Goal: Download file/media

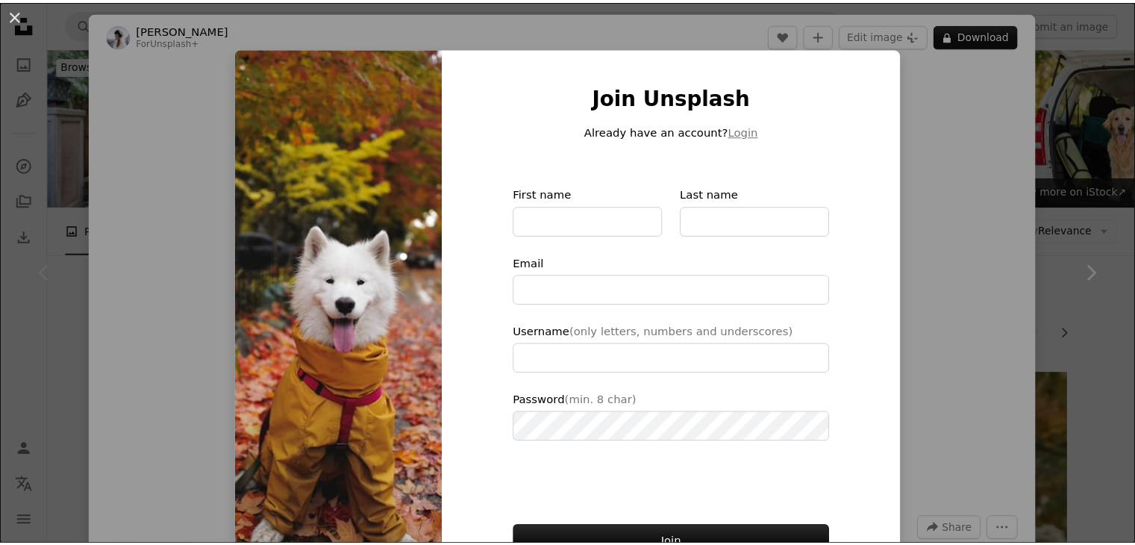
scroll to position [149, 0]
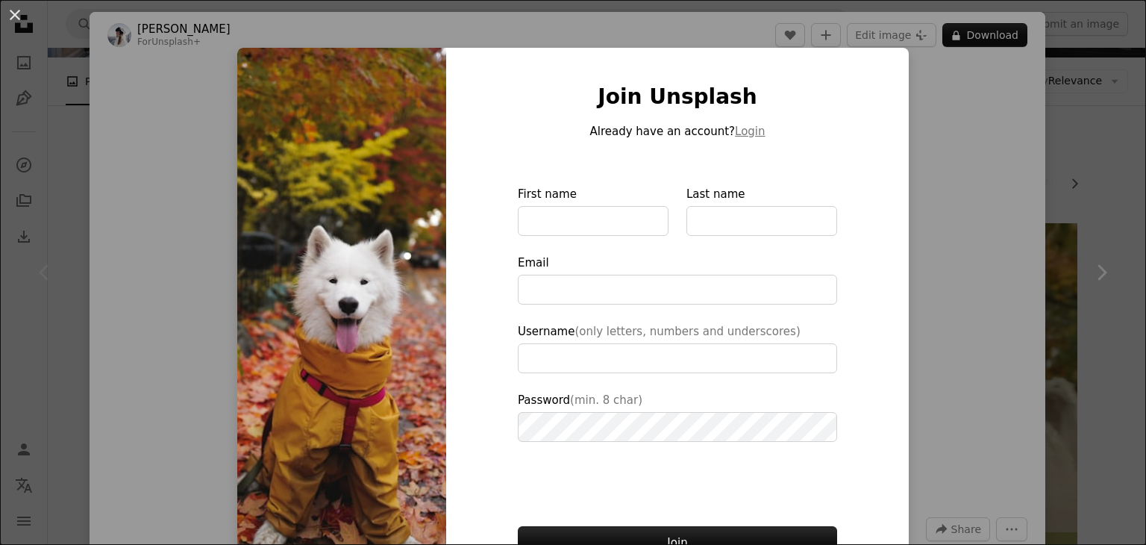
drag, startPoint x: 1082, startPoint y: 236, endPoint x: 1053, endPoint y: 244, distance: 29.5
click at [1079, 236] on div "An X shape Join Unsplash Already have an account? Login First name Last name Em…" at bounding box center [573, 272] width 1146 height 545
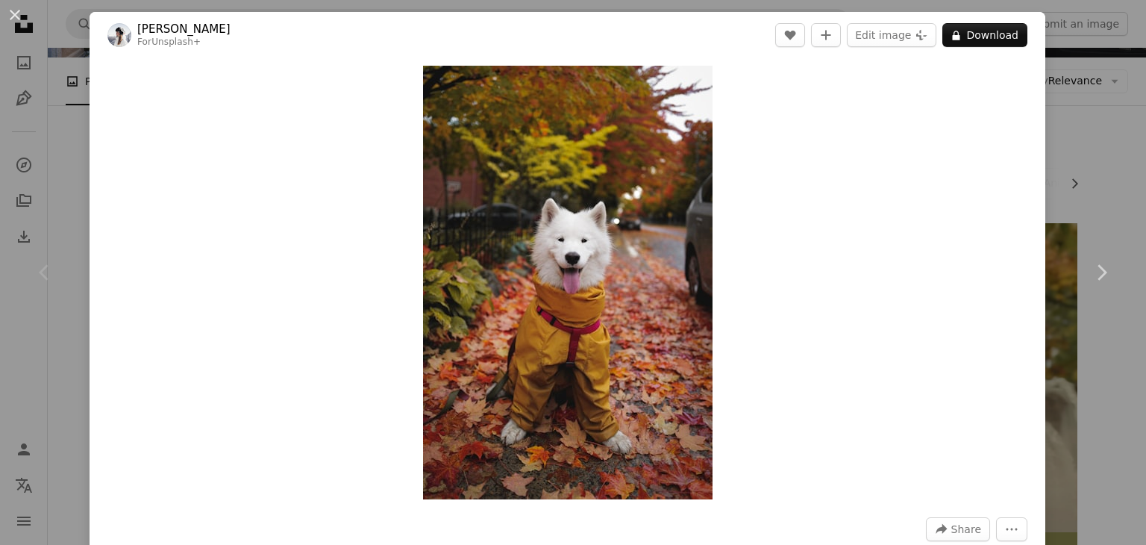
drag, startPoint x: 86, startPoint y: 175, endPoint x: 78, endPoint y: 168, distance: 10.6
click at [85, 177] on div "An X shape Chevron left Chevron right [PERSON_NAME] For Unsplash+ A heart A plu…" at bounding box center [573, 272] width 1146 height 545
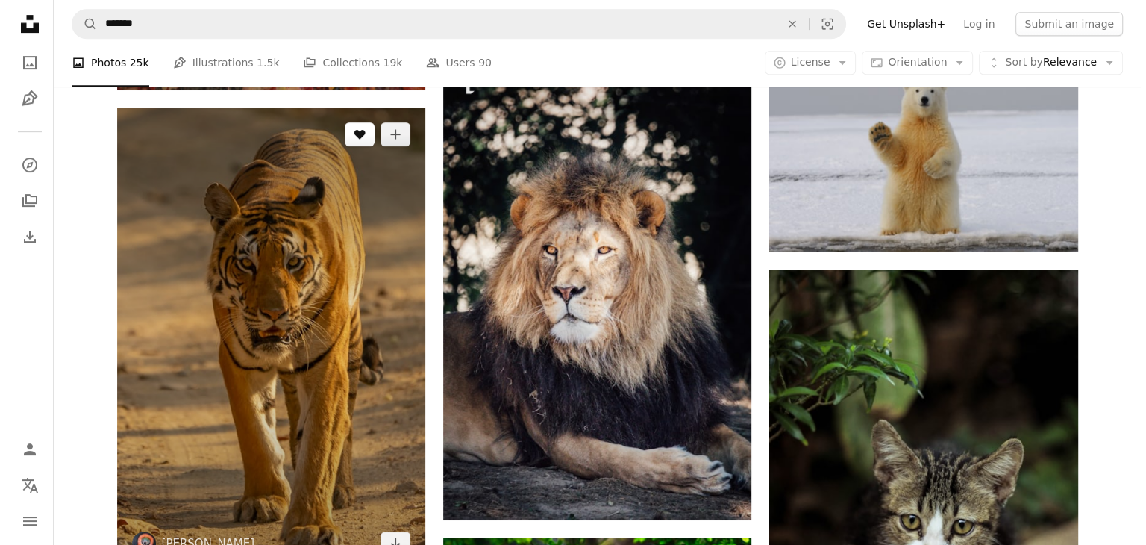
scroll to position [746, 0]
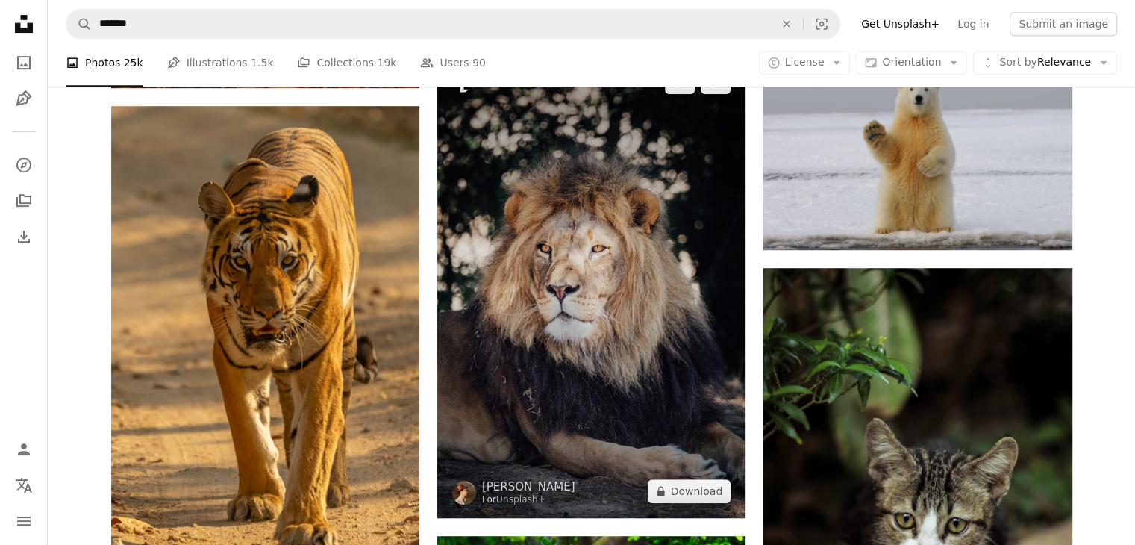
click at [582, 342] on img at bounding box center [591, 286] width 308 height 463
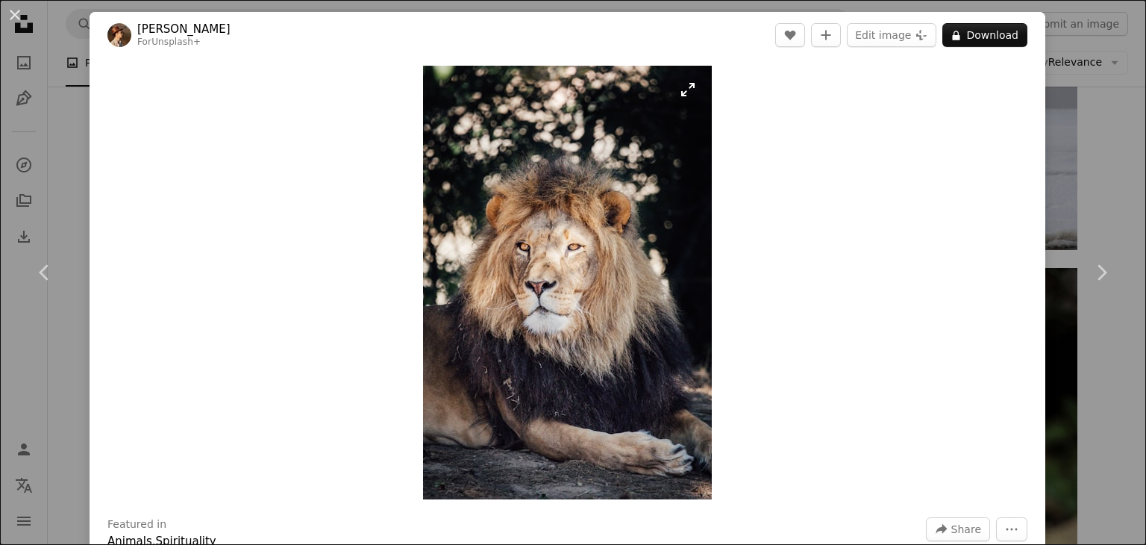
click at [514, 206] on img "Zoom in on this image" at bounding box center [567, 282] width 289 height 433
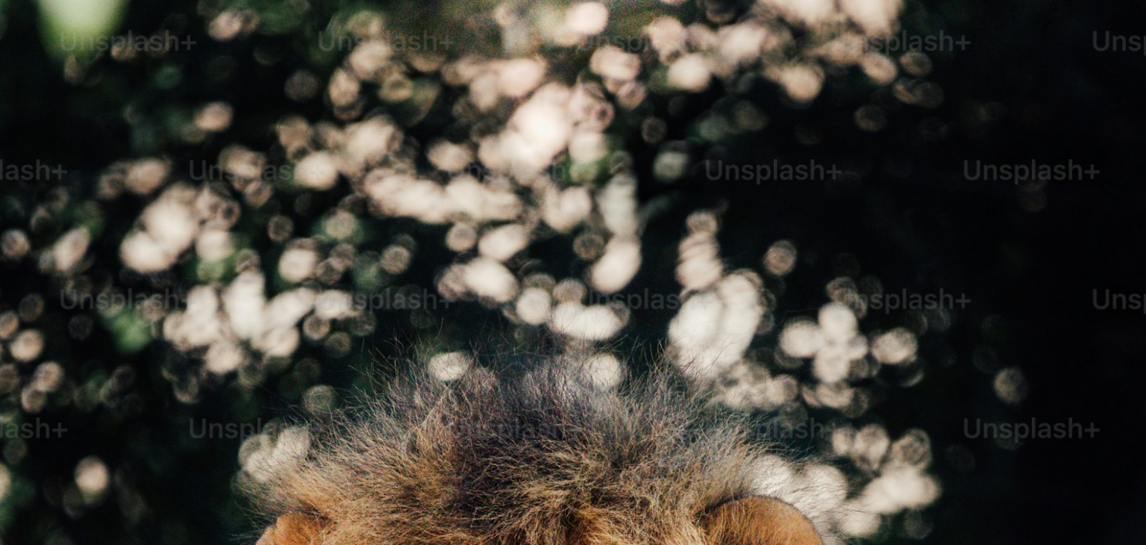
scroll to position [571, 0]
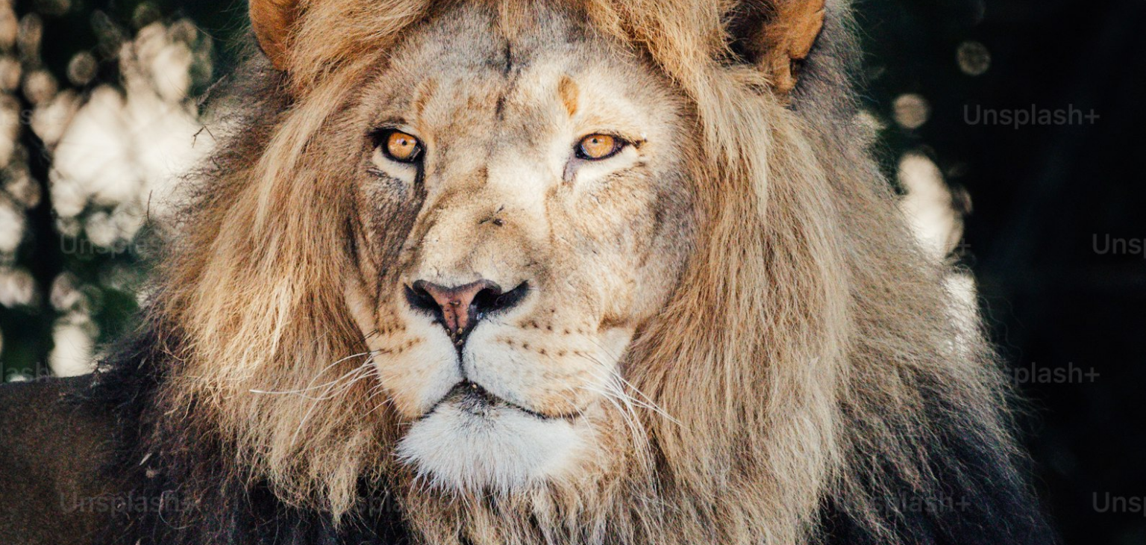
click at [516, 205] on img "Zoom out on this image" at bounding box center [572, 288] width 1147 height 1721
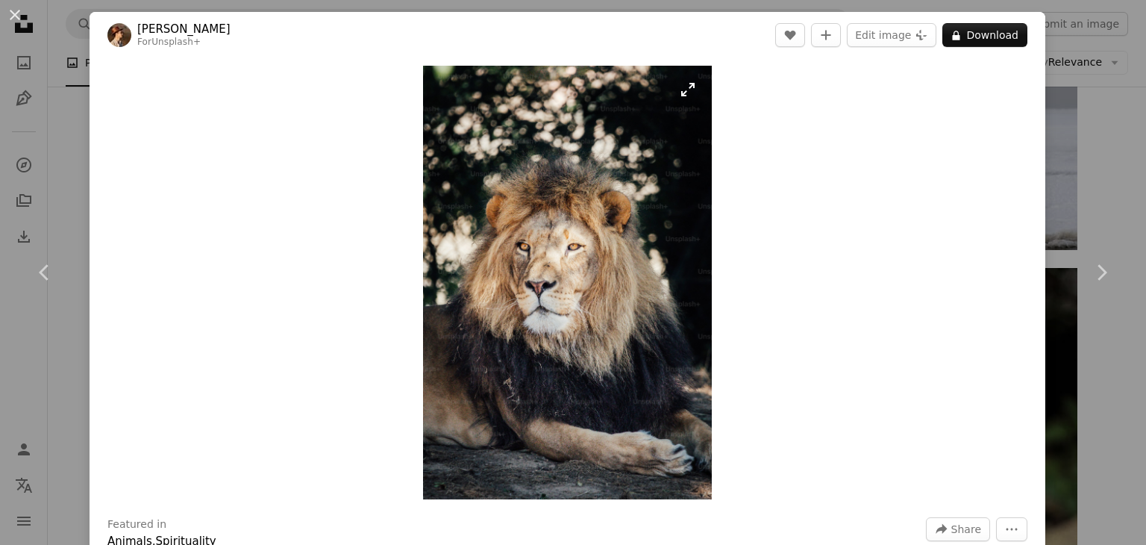
click at [665, 368] on img "Zoom in on this image" at bounding box center [567, 282] width 289 height 433
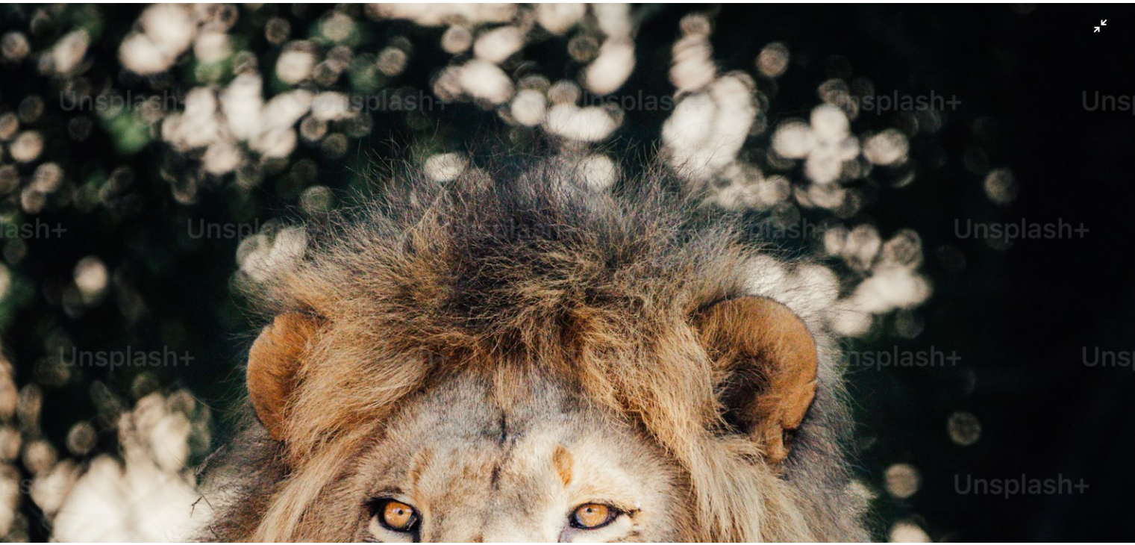
scroll to position [522, 0]
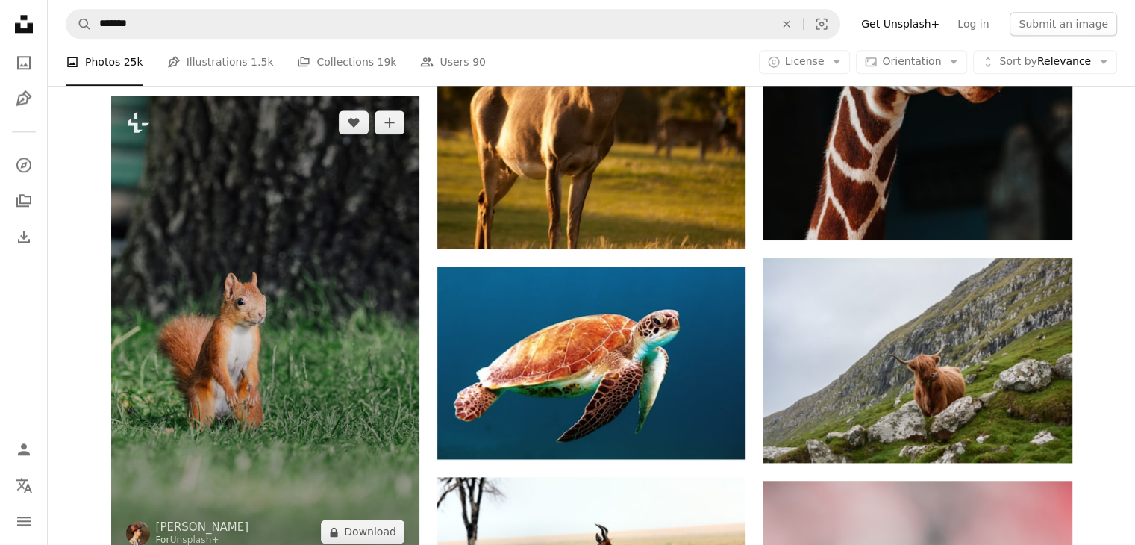
scroll to position [1716, 0]
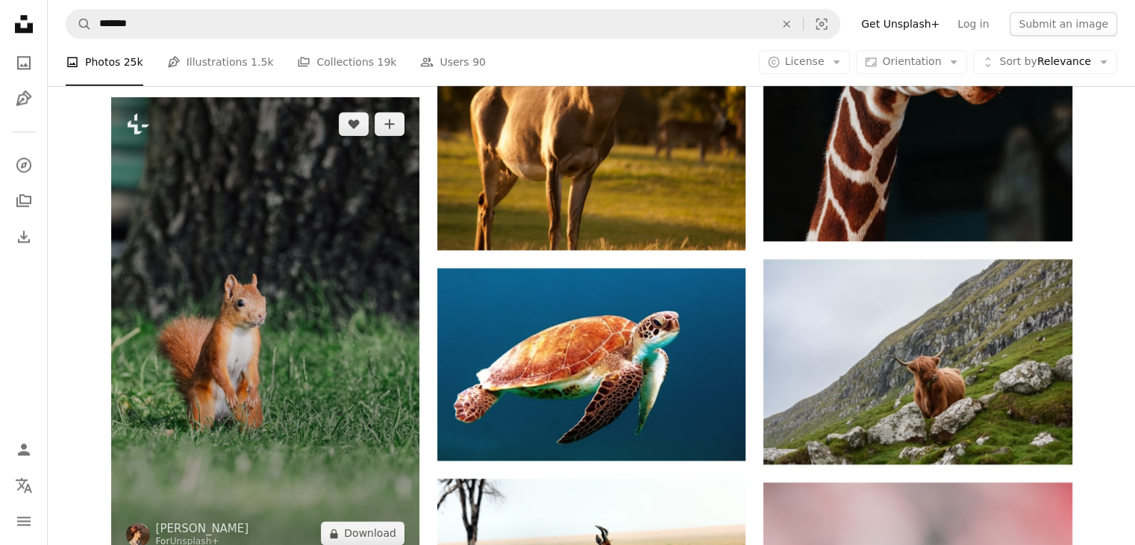
click at [343, 251] on img at bounding box center [265, 328] width 308 height 463
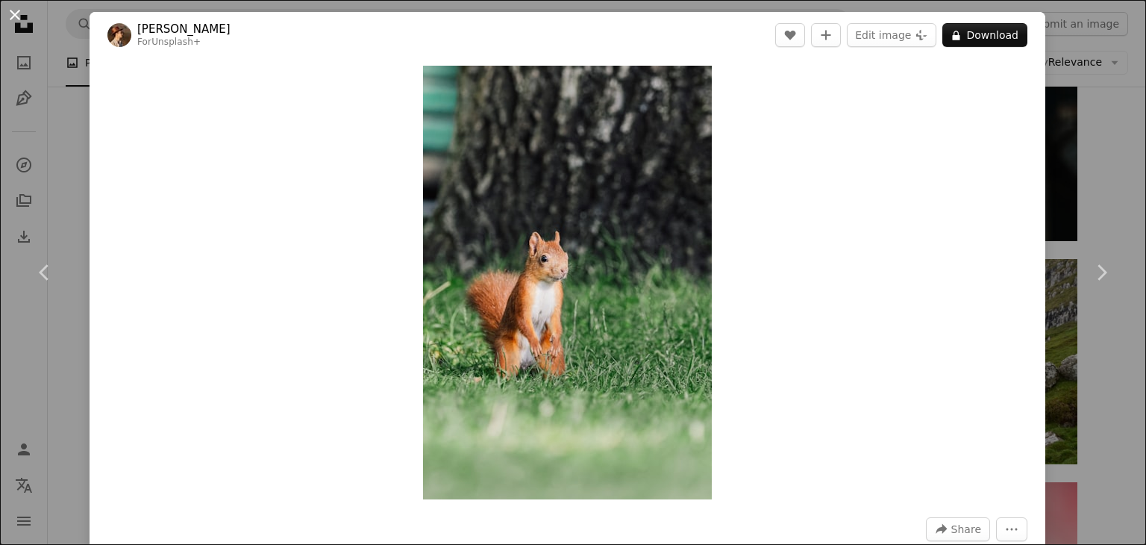
click at [23, 10] on button "An X shape" at bounding box center [15, 15] width 18 height 18
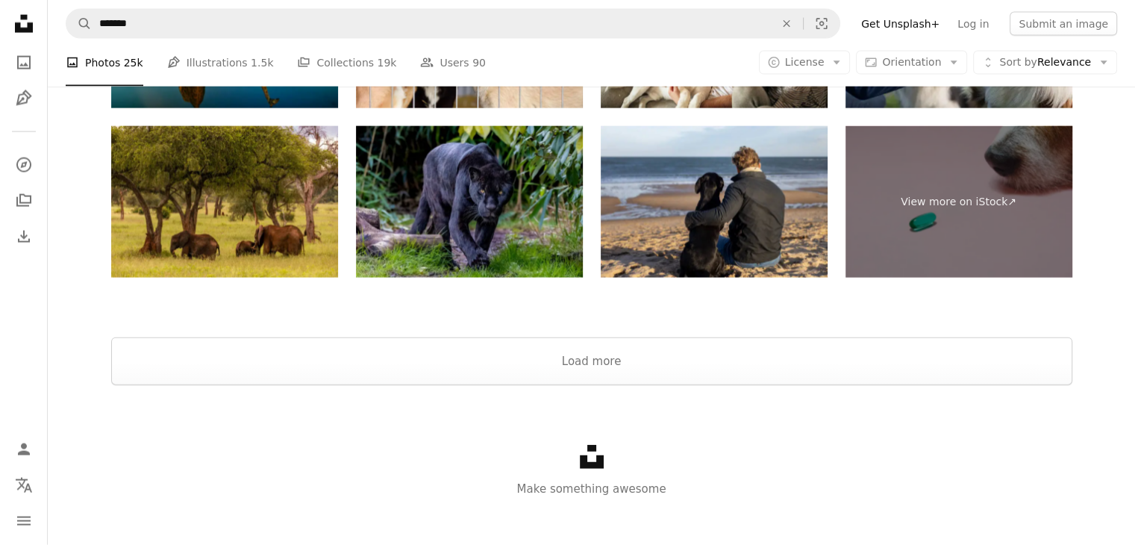
scroll to position [3398, 0]
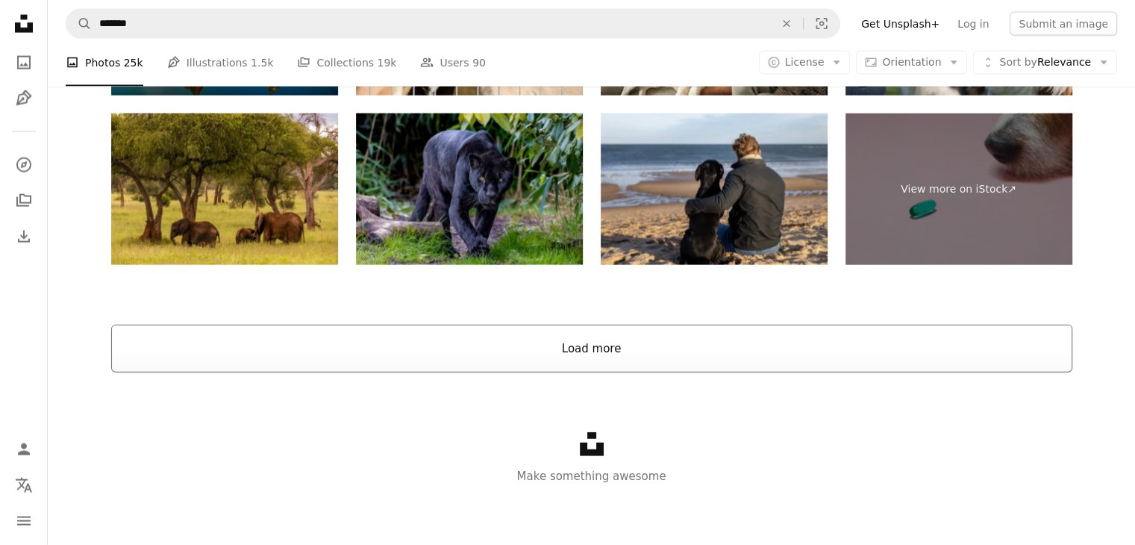
click at [639, 363] on button "Load more" at bounding box center [591, 349] width 961 height 48
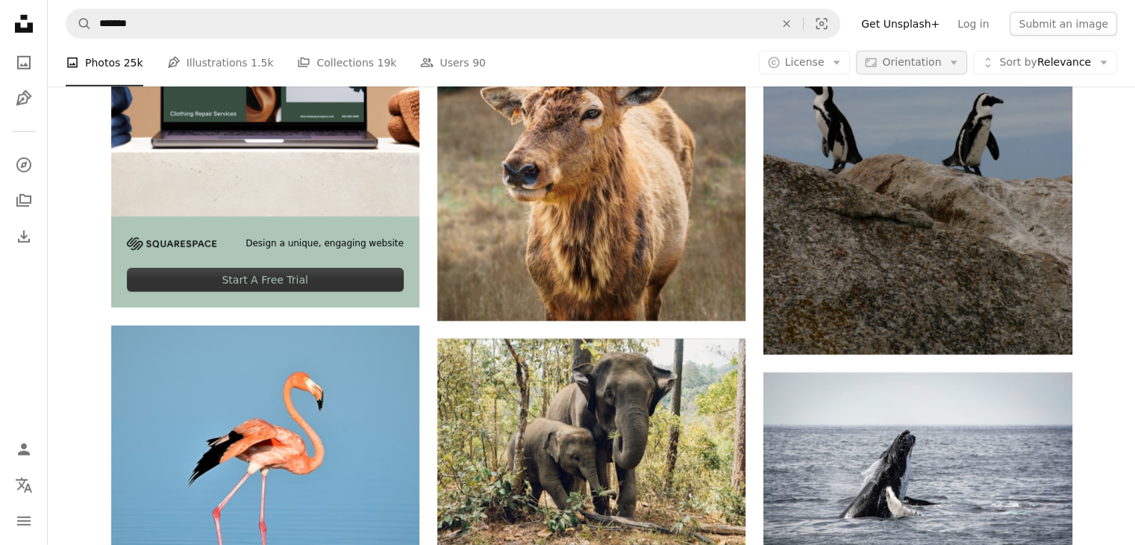
scroll to position [4442, 0]
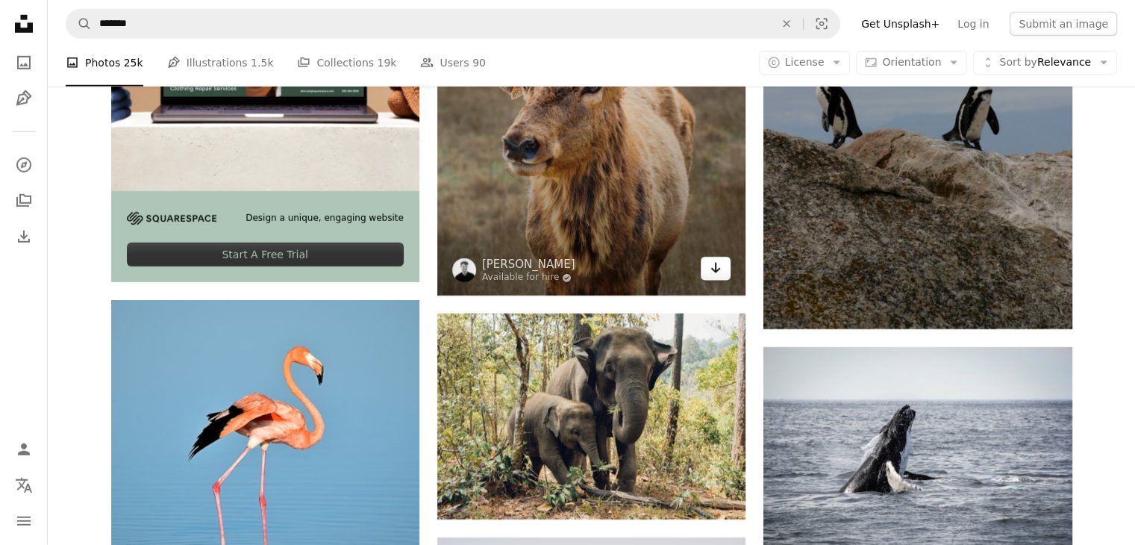
click at [722, 272] on link "Arrow pointing down" at bounding box center [716, 269] width 30 height 24
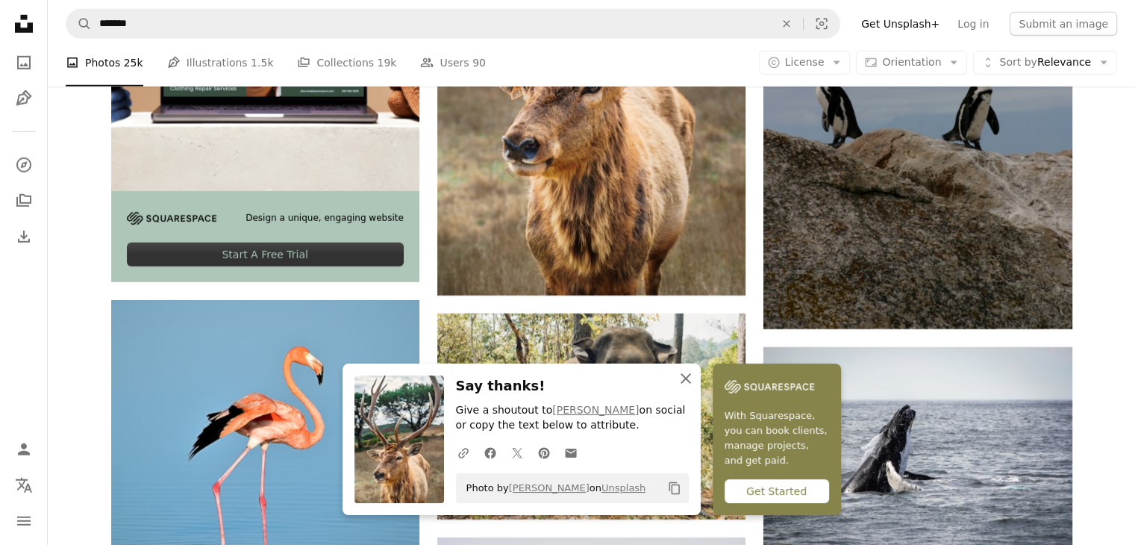
click at [677, 375] on icon "An X shape" at bounding box center [686, 378] width 18 height 18
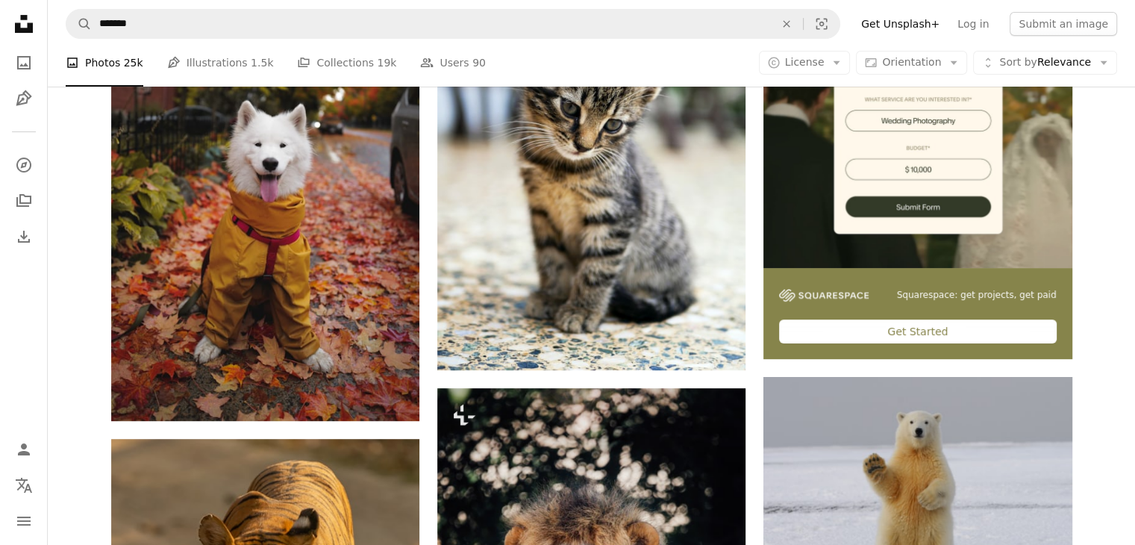
scroll to position [0, 0]
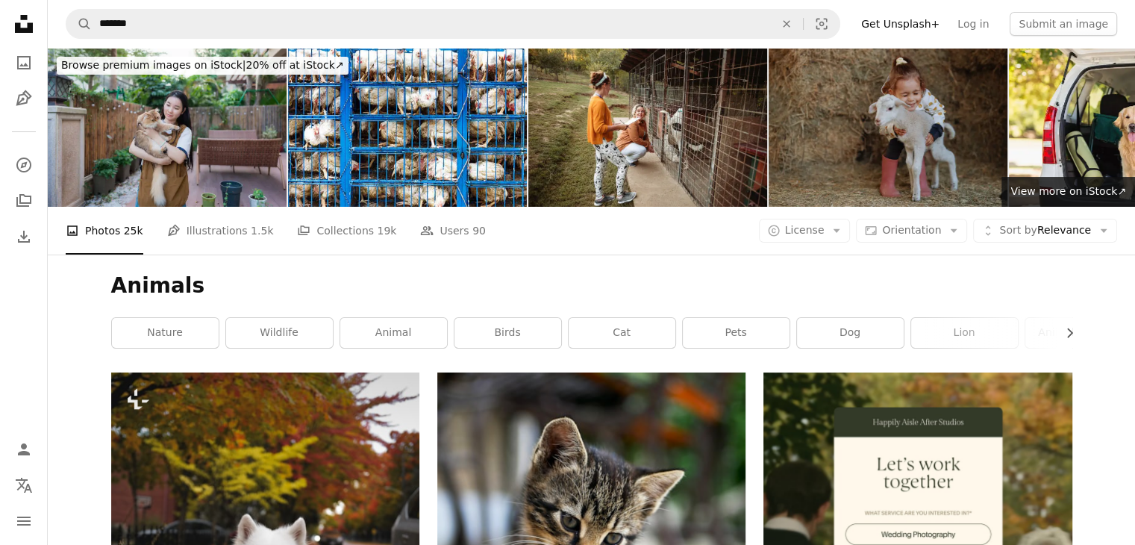
click at [844, 148] on img at bounding box center [887, 127] width 239 height 159
